Goal: Transaction & Acquisition: Purchase product/service

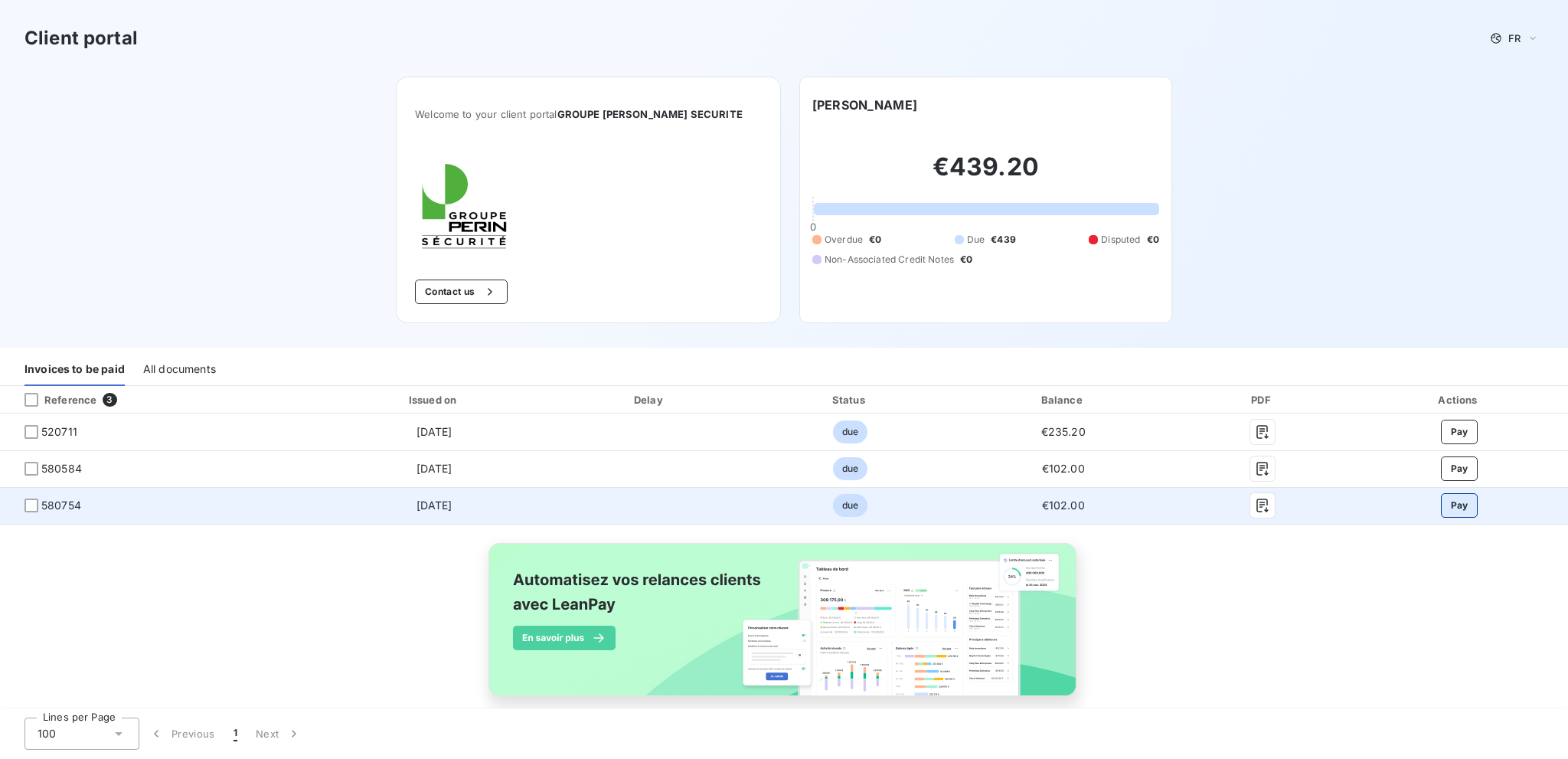
click at [1441, 501] on button "Pay" at bounding box center [1459, 506] width 37 height 25
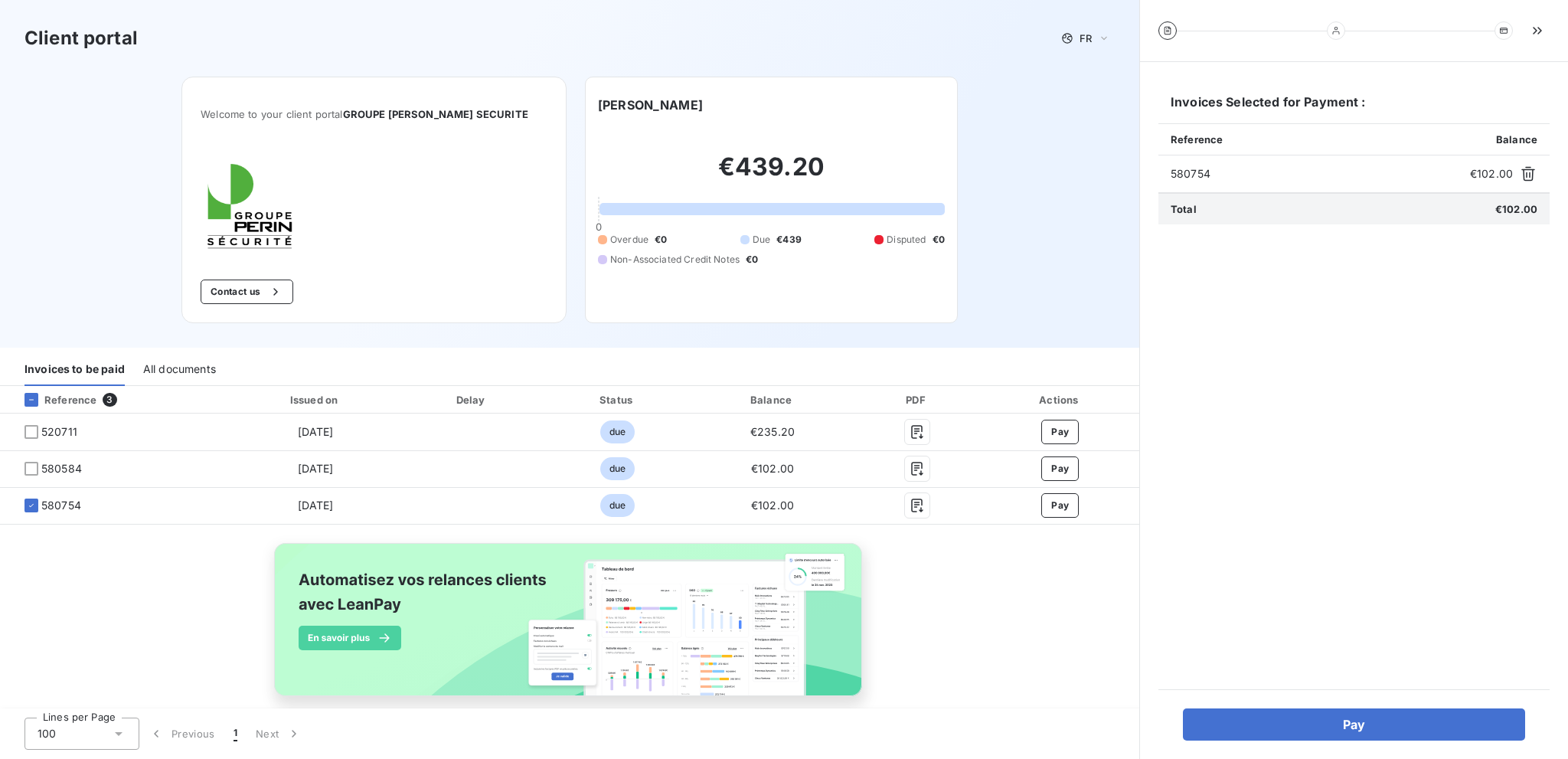
scroll to position [21, 0]
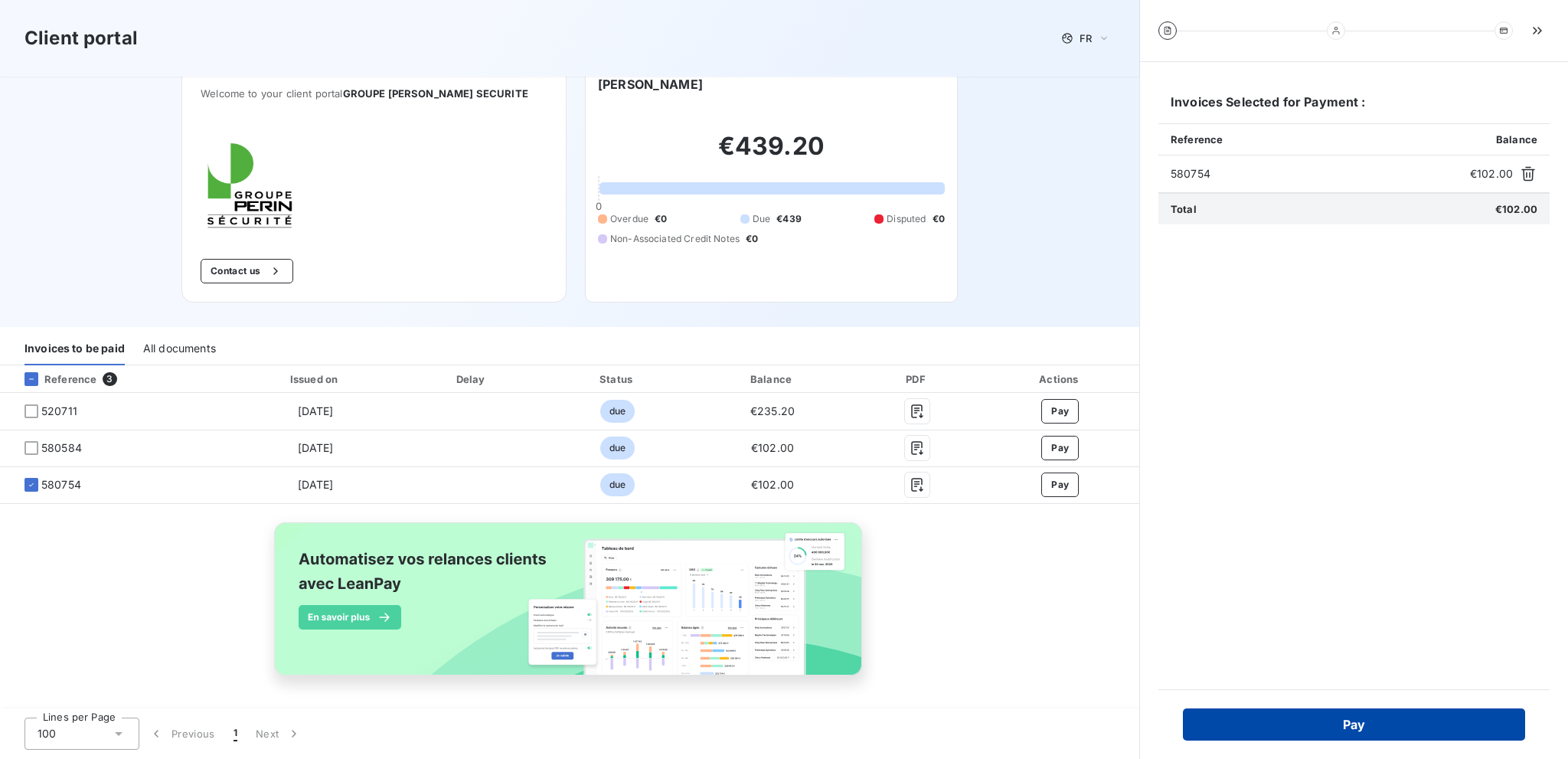
click at [1298, 723] on button "Pay" at bounding box center [1353, 725] width 343 height 32
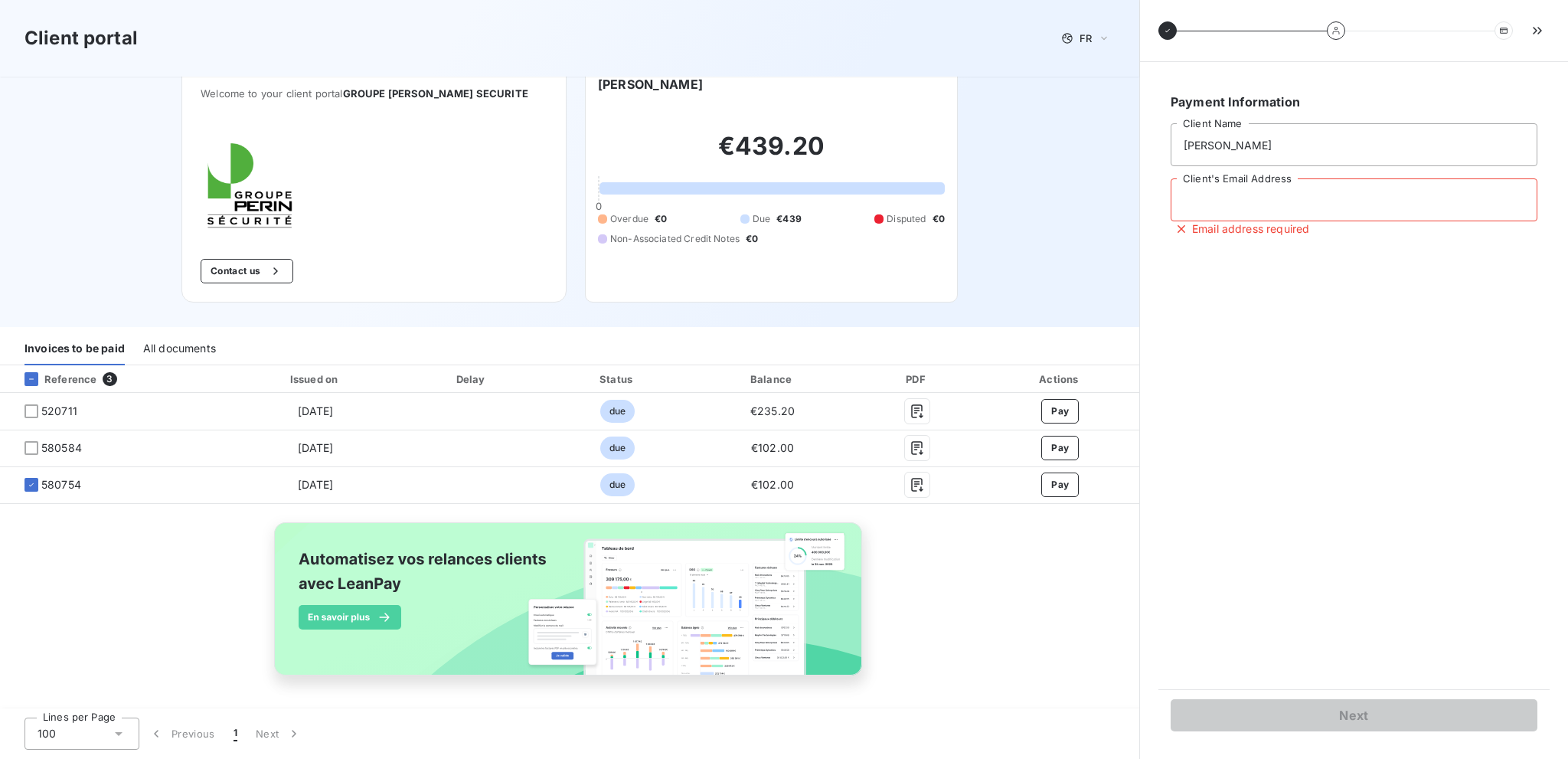
click at [1234, 201] on input "Client's Email Address" at bounding box center [1353, 200] width 366 height 43
click at [1023, 617] on div "Reference 3 Issued on Delay Status Balance PDF Actions 520711 [DATE] due €235.2…" at bounding box center [569, 538] width 1139 height 346
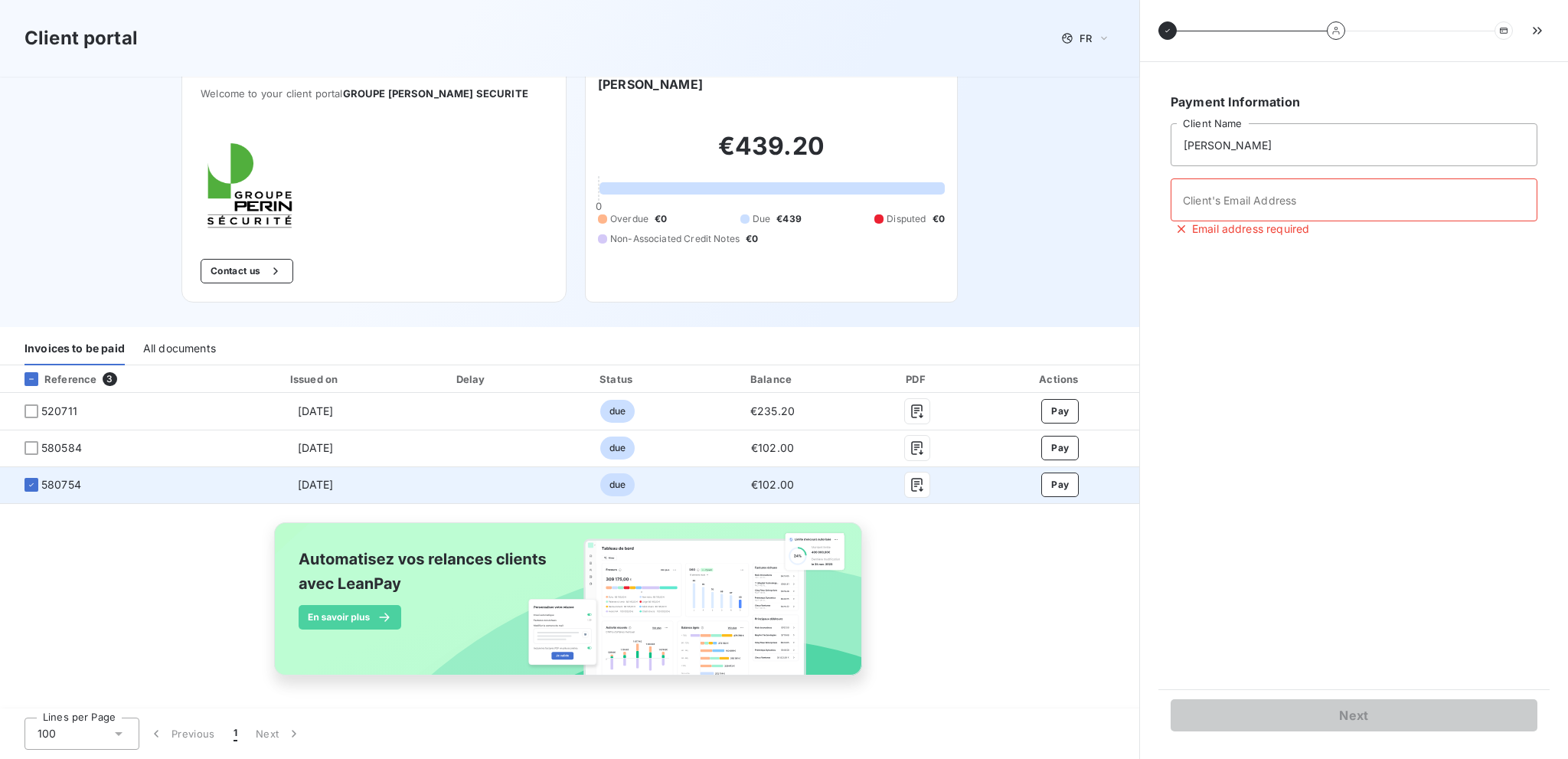
click at [698, 487] on td "€102.00" at bounding box center [772, 484] width 161 height 36
click at [909, 482] on icon "button" at bounding box center [917, 485] width 15 height 15
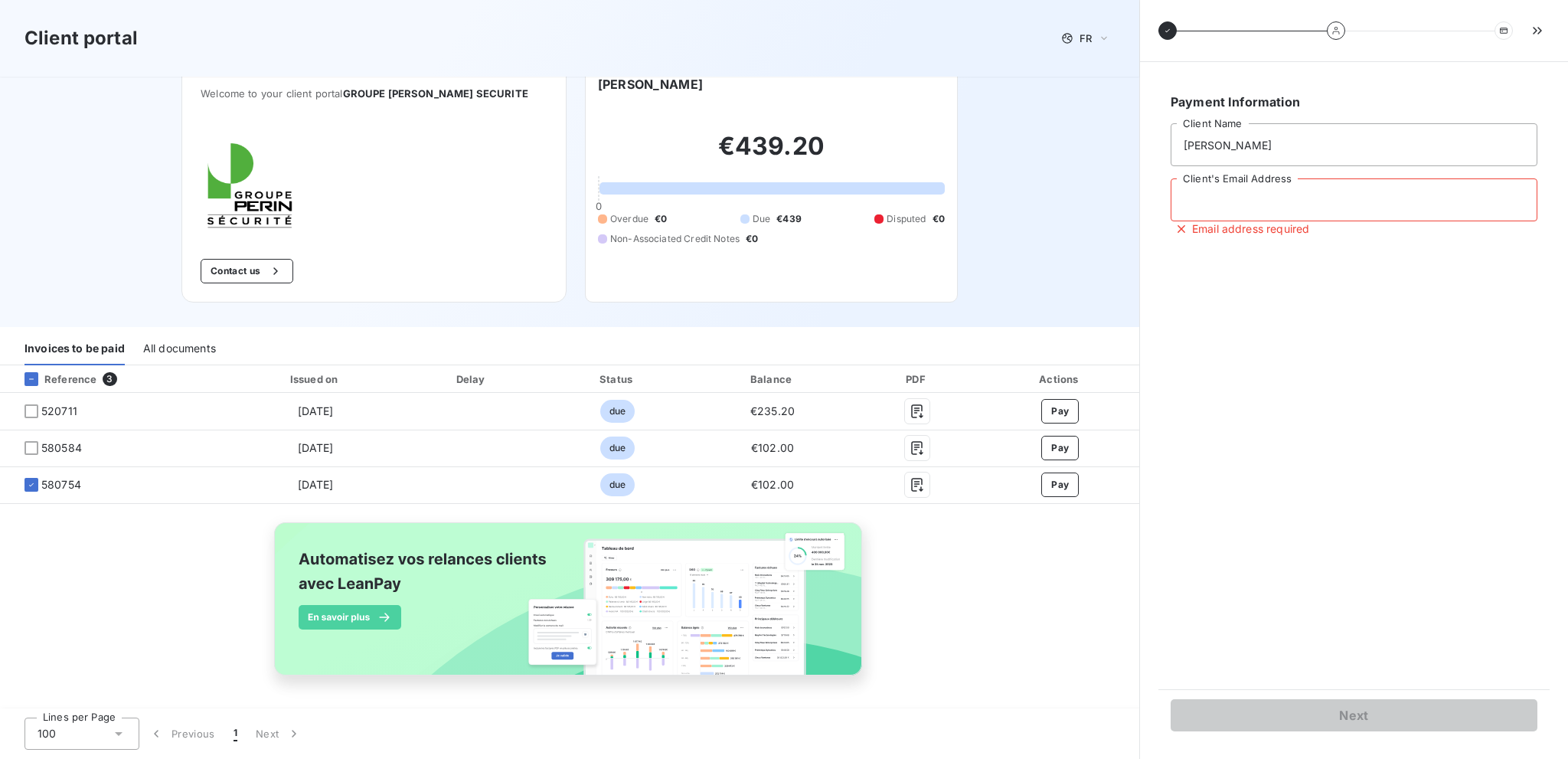
click at [1237, 200] on input "Client's Email Address" at bounding box center [1353, 200] width 366 height 43
click at [1428, 211] on input "Client's Email Address" at bounding box center [1353, 200] width 366 height 43
paste input "[PERSON_NAME][EMAIL_ADDRESS][DOMAIN_NAME]"
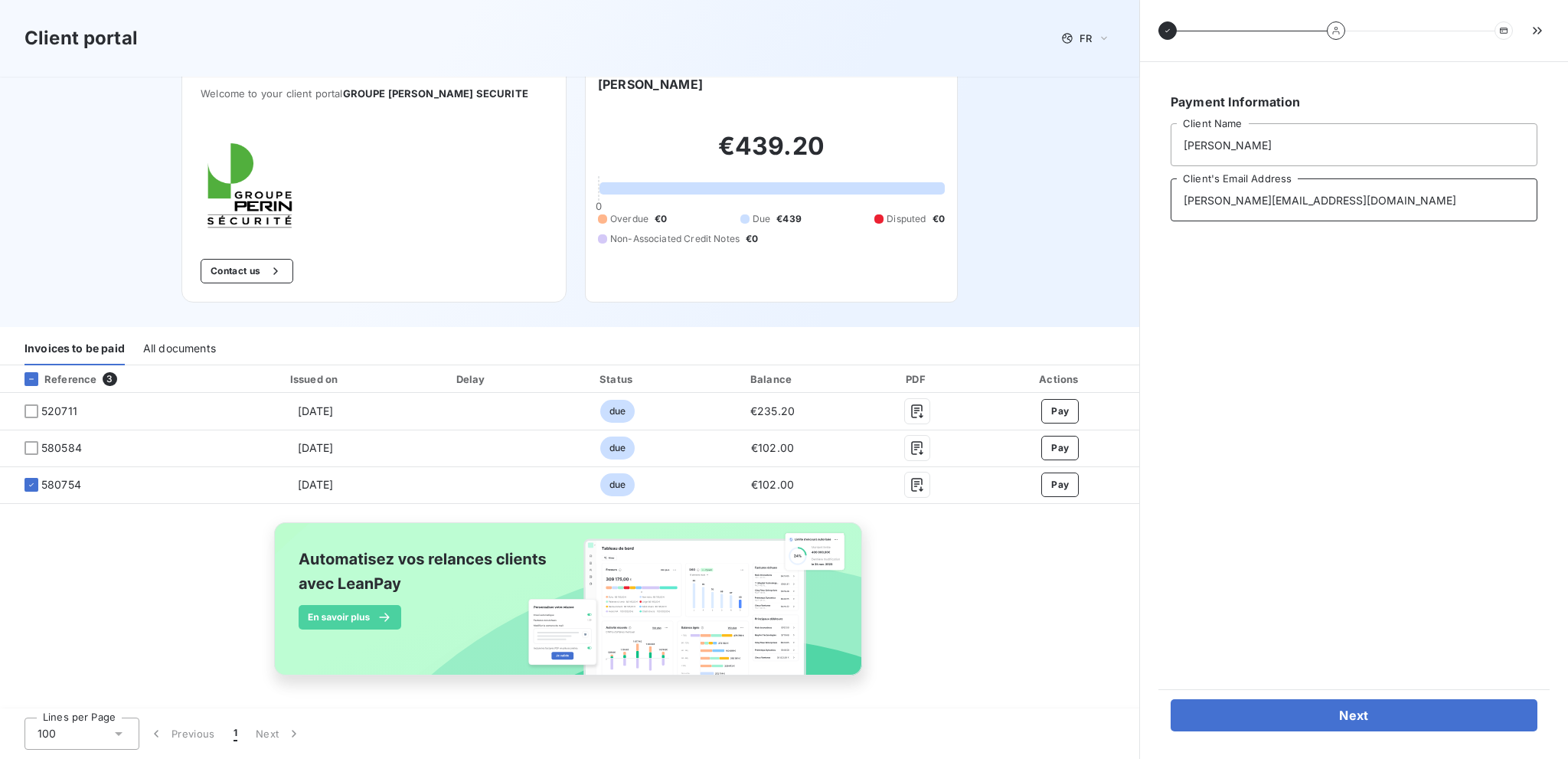
type input "[PERSON_NAME][EMAIL_ADDRESS][DOMAIN_NAME]"
click at [1352, 361] on div "Payment Information [PERSON_NAME] Client Name [PERSON_NAME][EMAIL_ADDRESS][DOMA…" at bounding box center [1354, 375] width 391 height 590
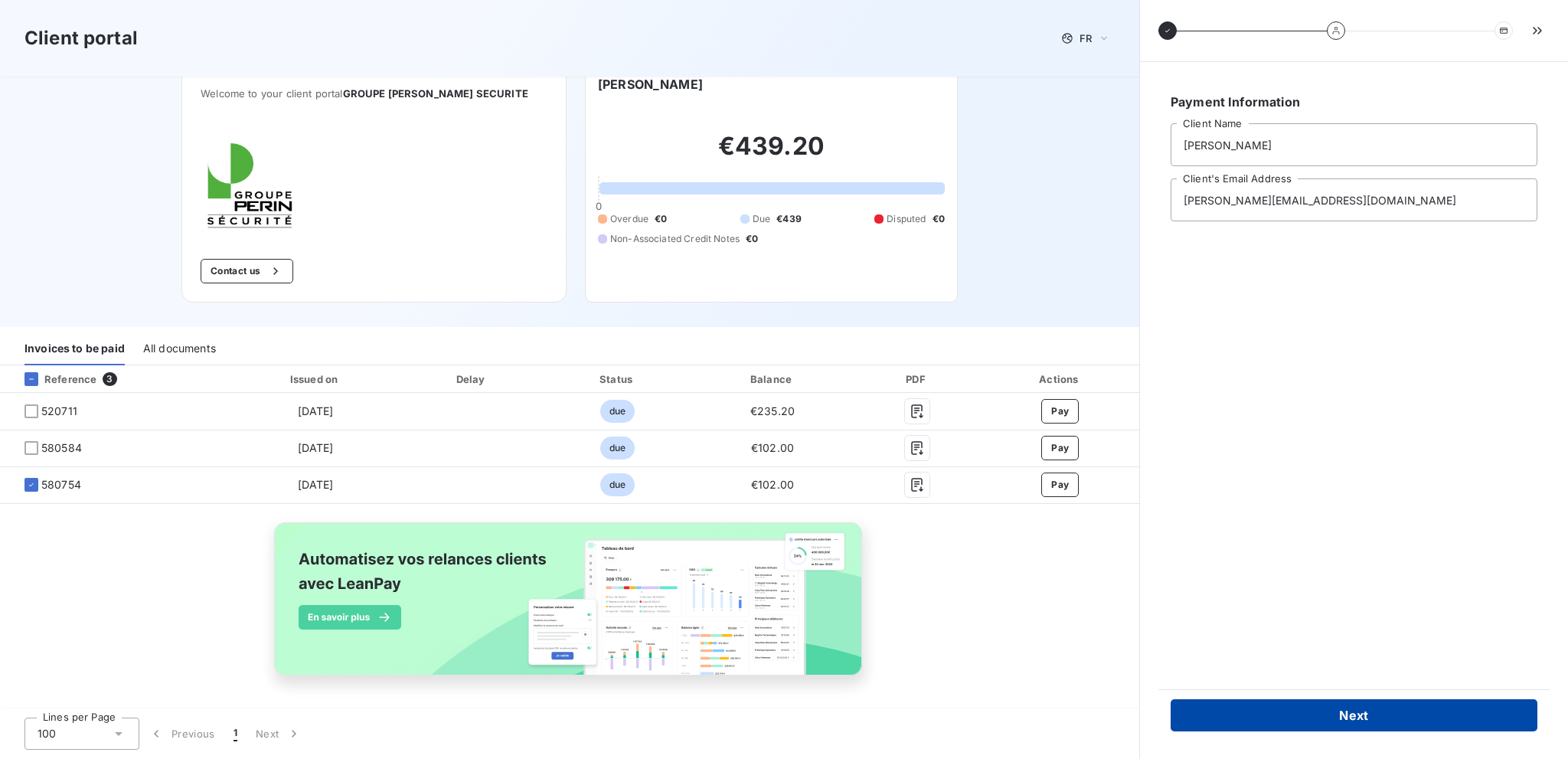
click at [1347, 717] on button "Next" at bounding box center [1353, 715] width 366 height 32
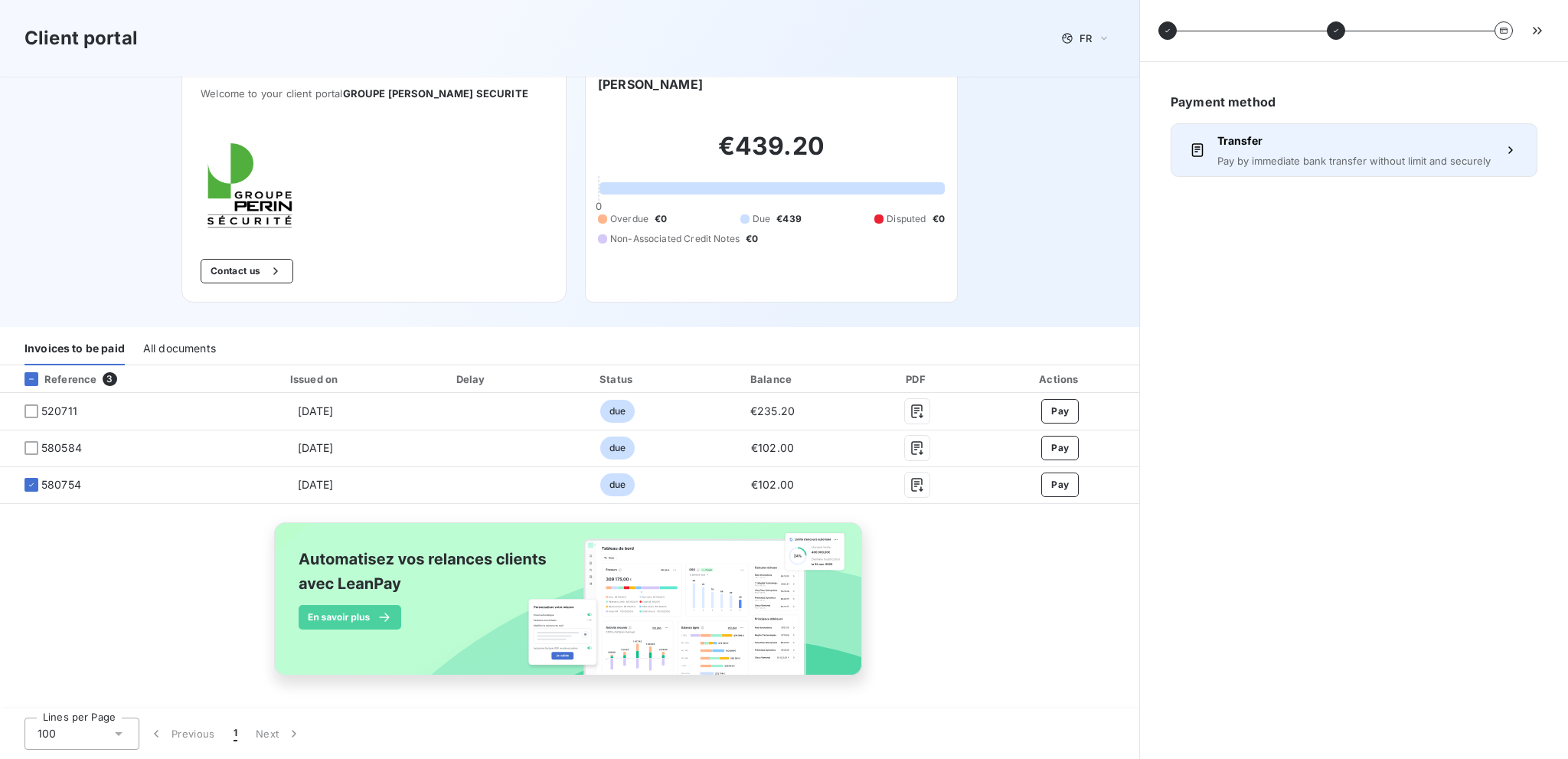
click at [1259, 162] on span "Pay by immediate bank transfer without limit and securely" at bounding box center [1353, 160] width 273 height 12
